Goal: Find specific page/section: Locate a particular part of the current website

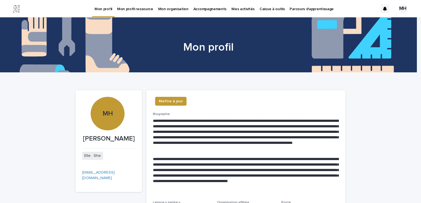
click at [261, 9] on p "Caisse à outils" at bounding box center [271, 6] width 25 height 12
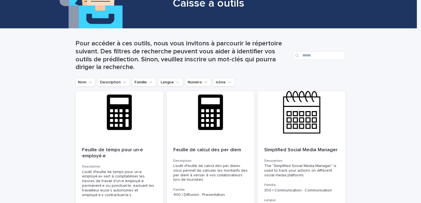
scroll to position [45, 0]
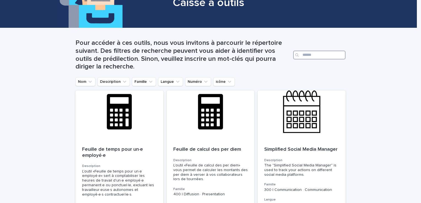
click at [307, 55] on input "Search" at bounding box center [319, 55] width 52 height 9
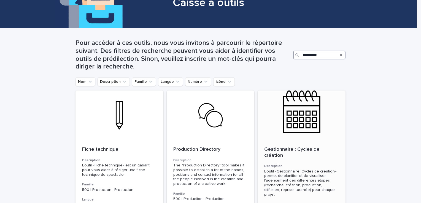
type input "**********"
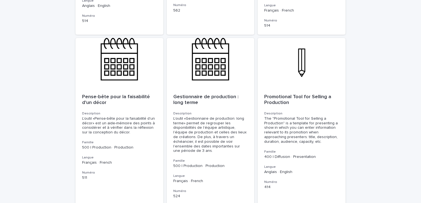
scroll to position [588, 0]
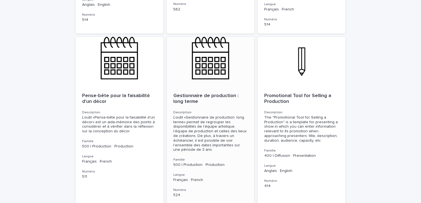
click at [216, 58] on div at bounding box center [211, 62] width 88 height 50
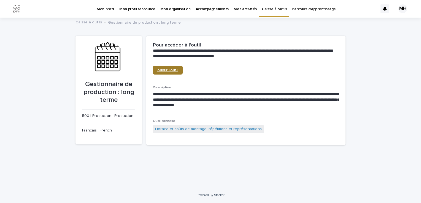
click at [168, 71] on span "ouvrir l'outil" at bounding box center [167, 70] width 21 height 4
